Goal: Task Accomplishment & Management: Use online tool/utility

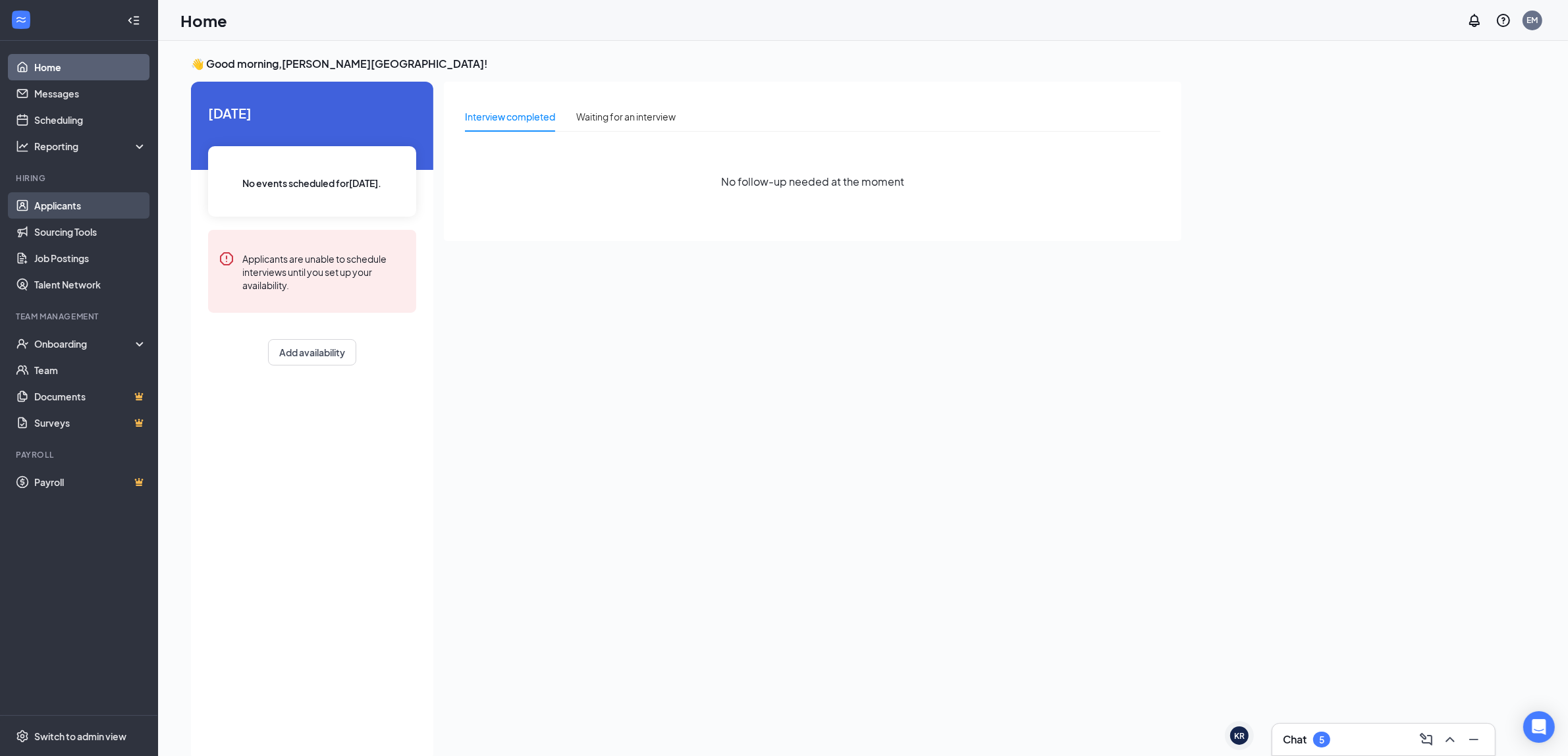
click at [40, 214] on link "Applicants" at bounding box center [91, 206] width 113 height 27
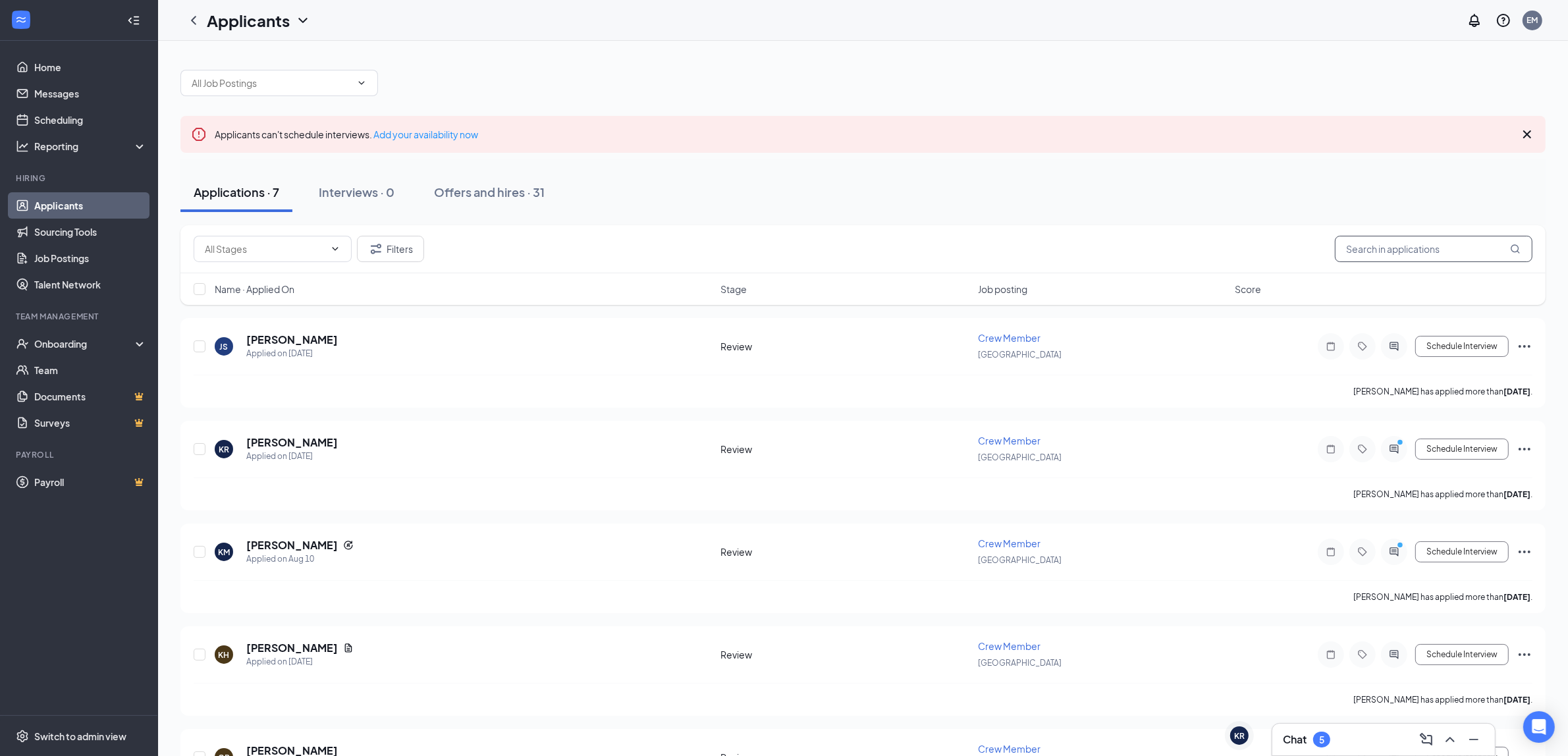
click at [1412, 252] on input "text" at bounding box center [1433, 249] width 198 height 27
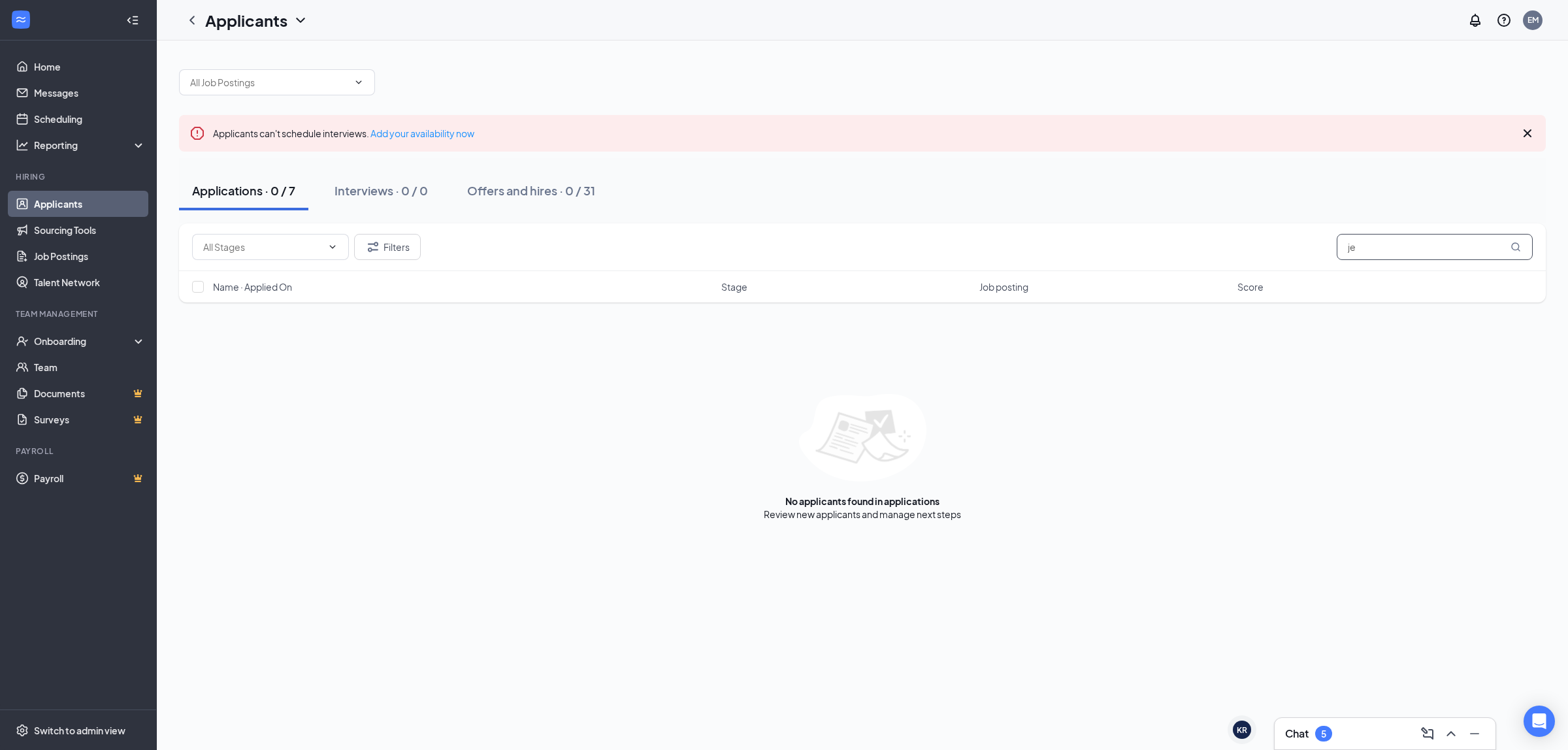
type input "j"
